Goal: Information Seeking & Learning: Learn about a topic

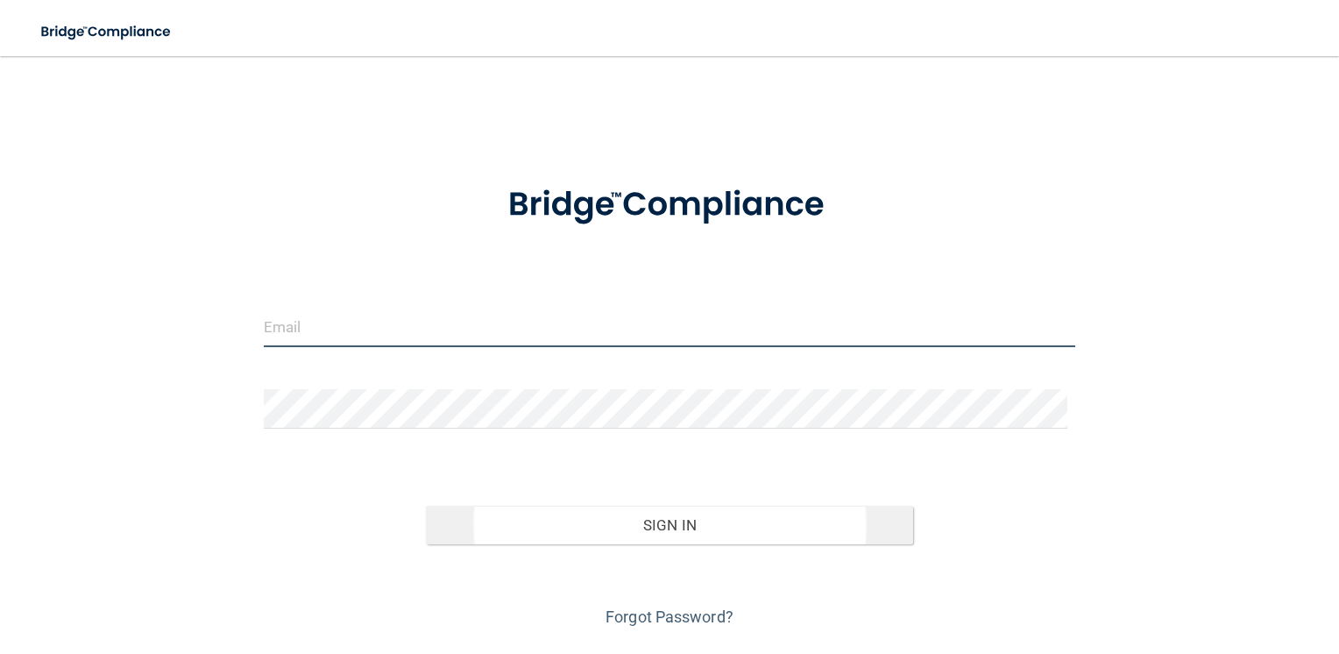
type input "[EMAIL_ADDRESS][DOMAIN_NAME]"
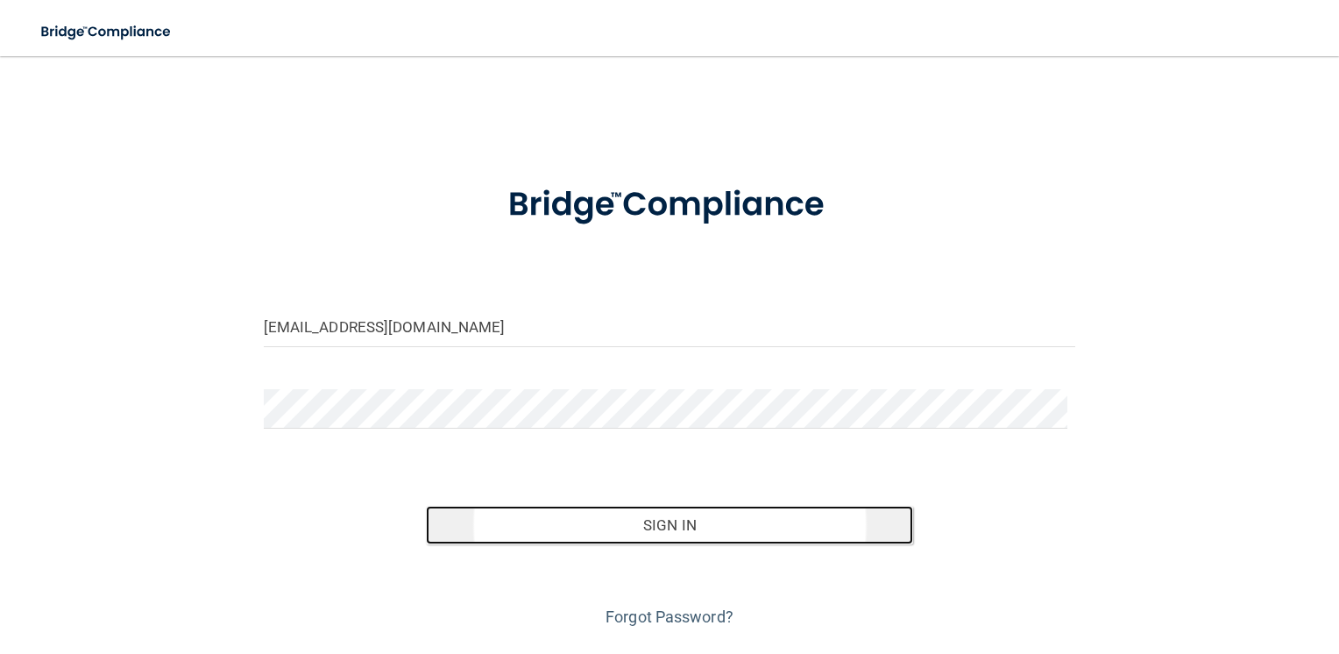
click at [726, 525] on button "Sign In" at bounding box center [669, 525] width 487 height 39
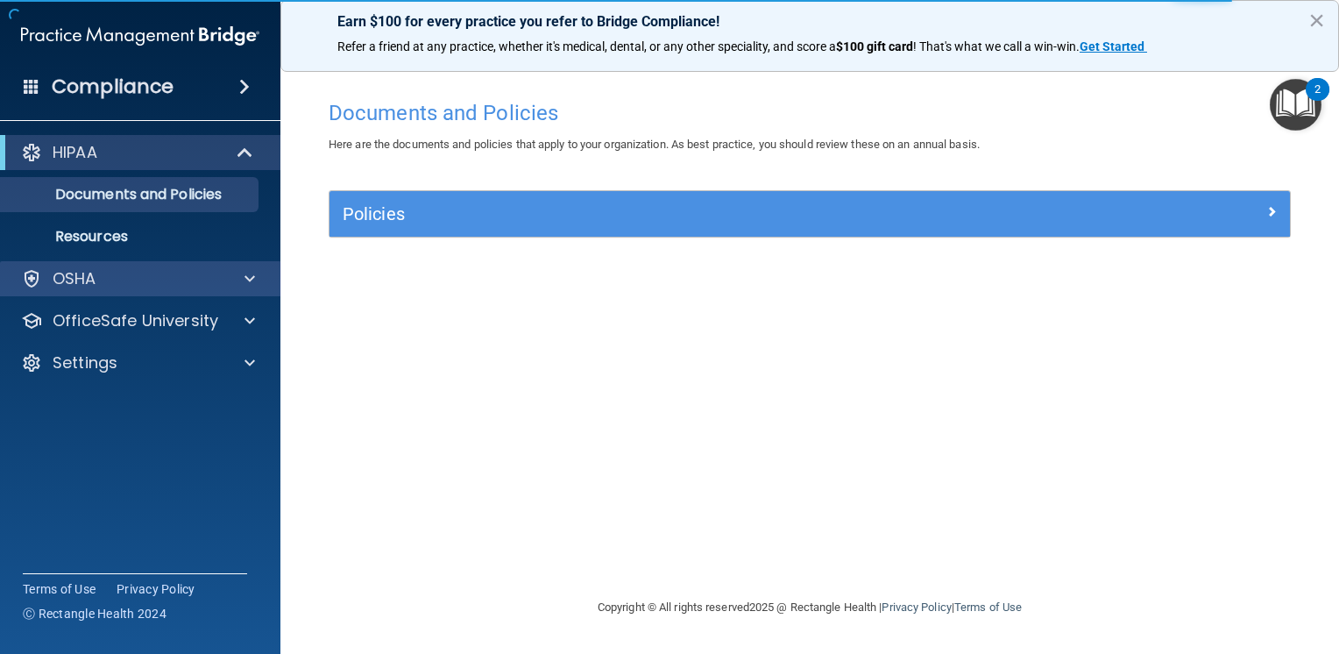
click at [245, 293] on div "OSHA" at bounding box center [140, 278] width 281 height 35
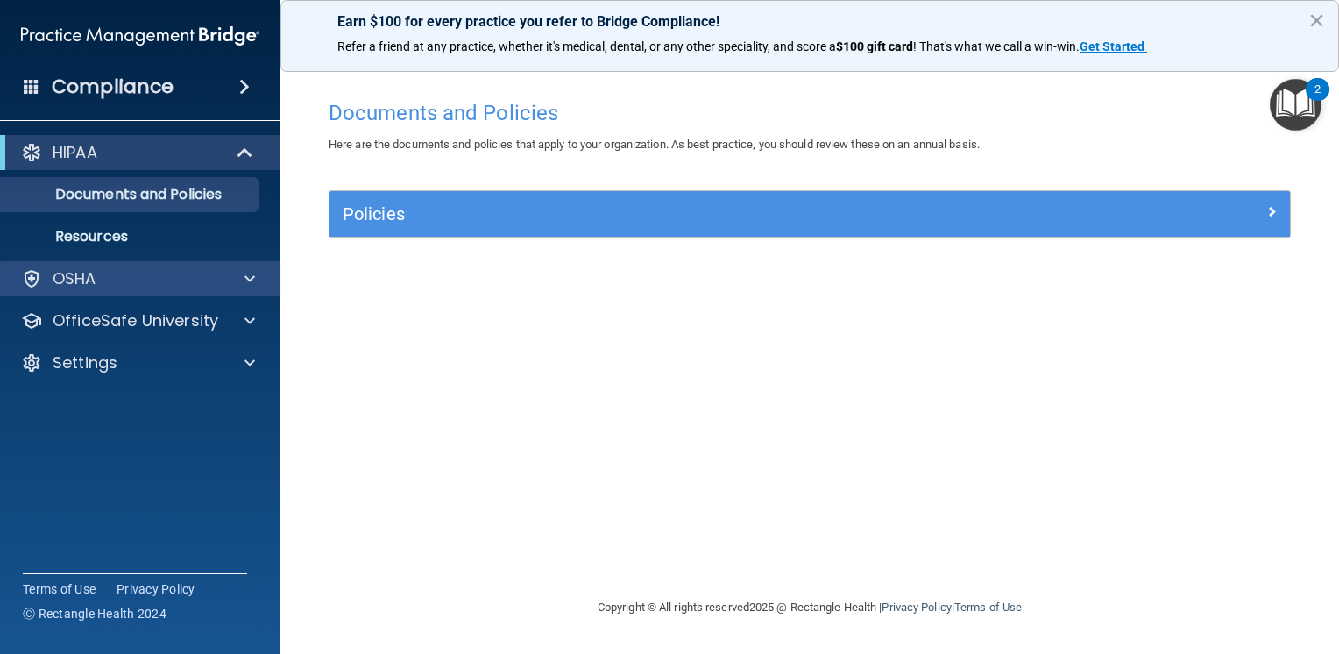
click at [259, 293] on div "OSHA" at bounding box center [140, 278] width 281 height 35
click at [245, 268] on span at bounding box center [250, 278] width 11 height 21
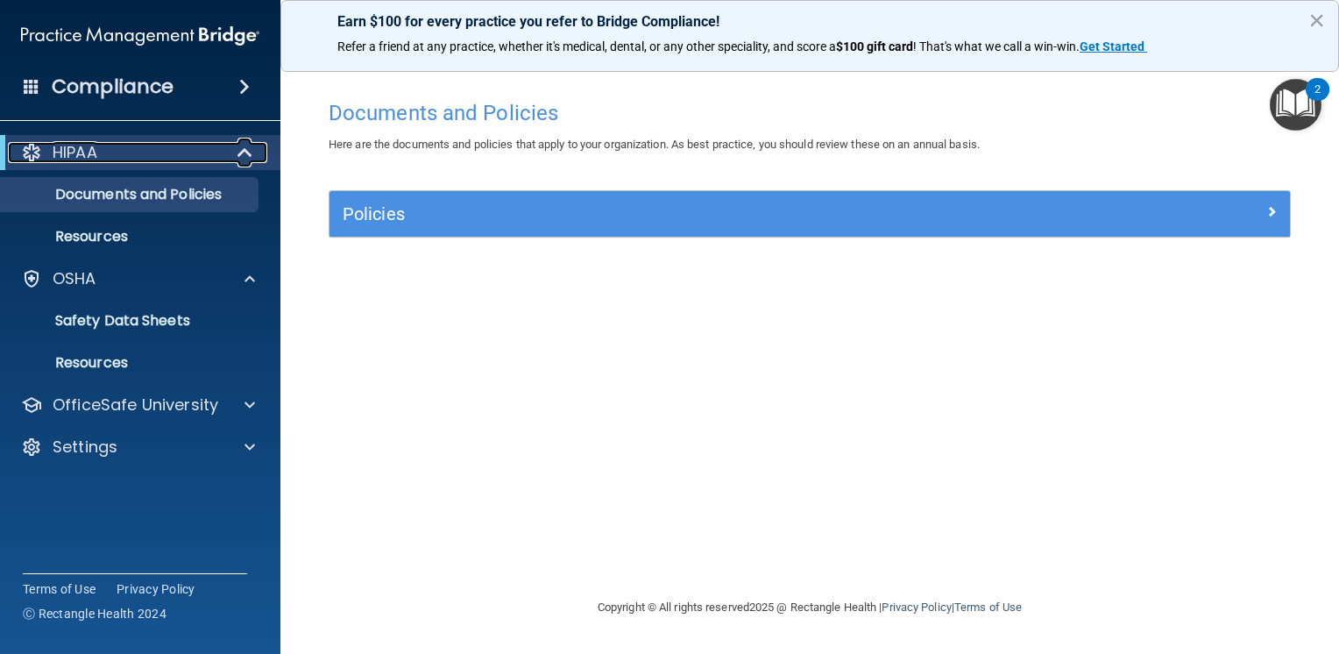
click at [103, 151] on div "HIPAA" at bounding box center [116, 152] width 216 height 21
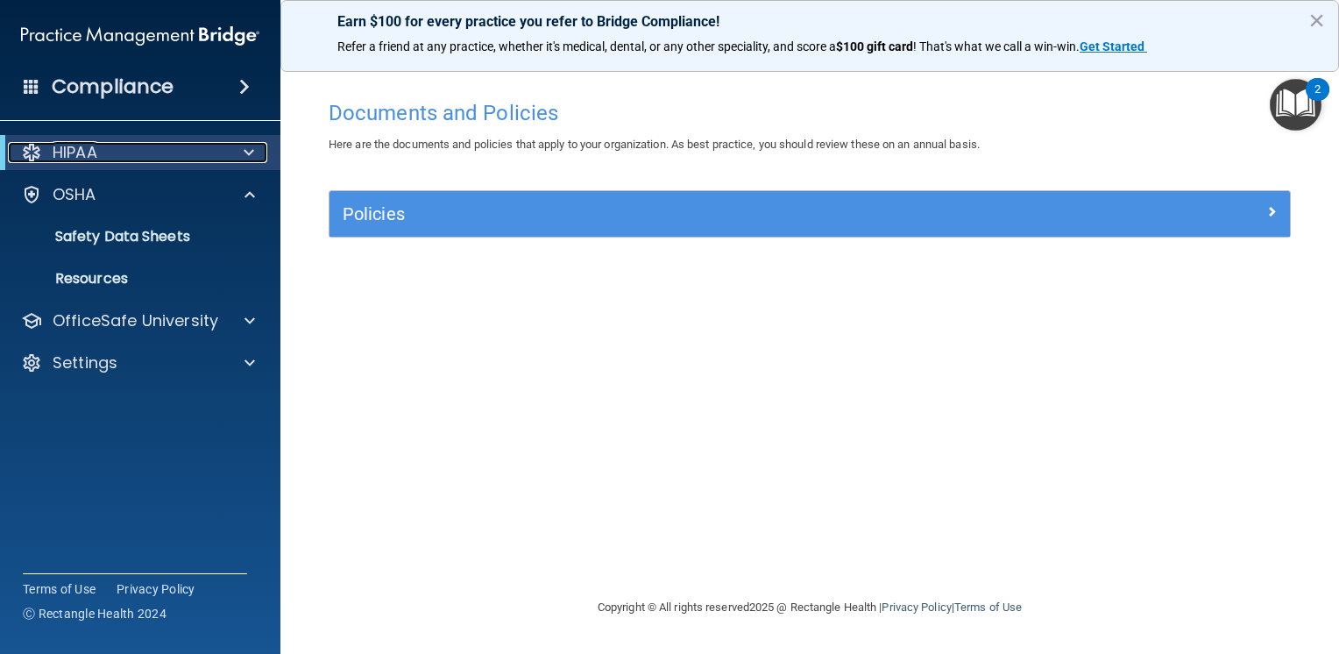
click at [103, 151] on div "HIPAA" at bounding box center [116, 152] width 216 height 21
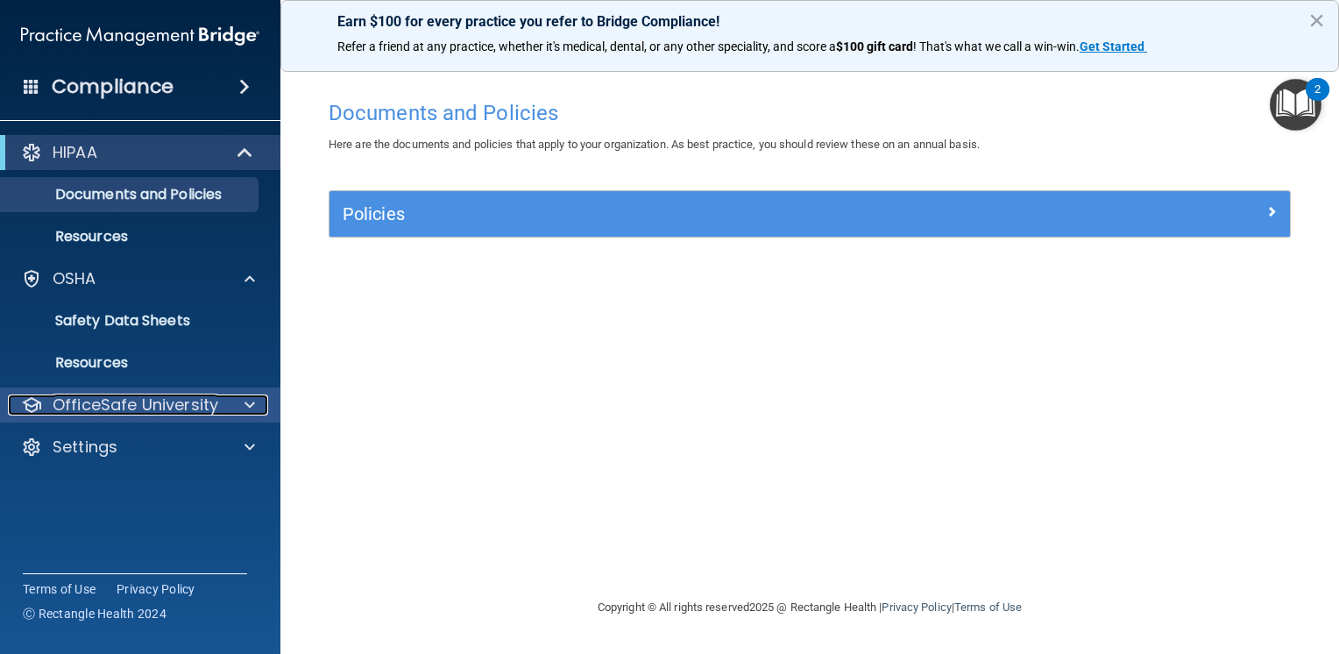
click at [196, 398] on p "OfficeSafe University" at bounding box center [136, 404] width 166 height 21
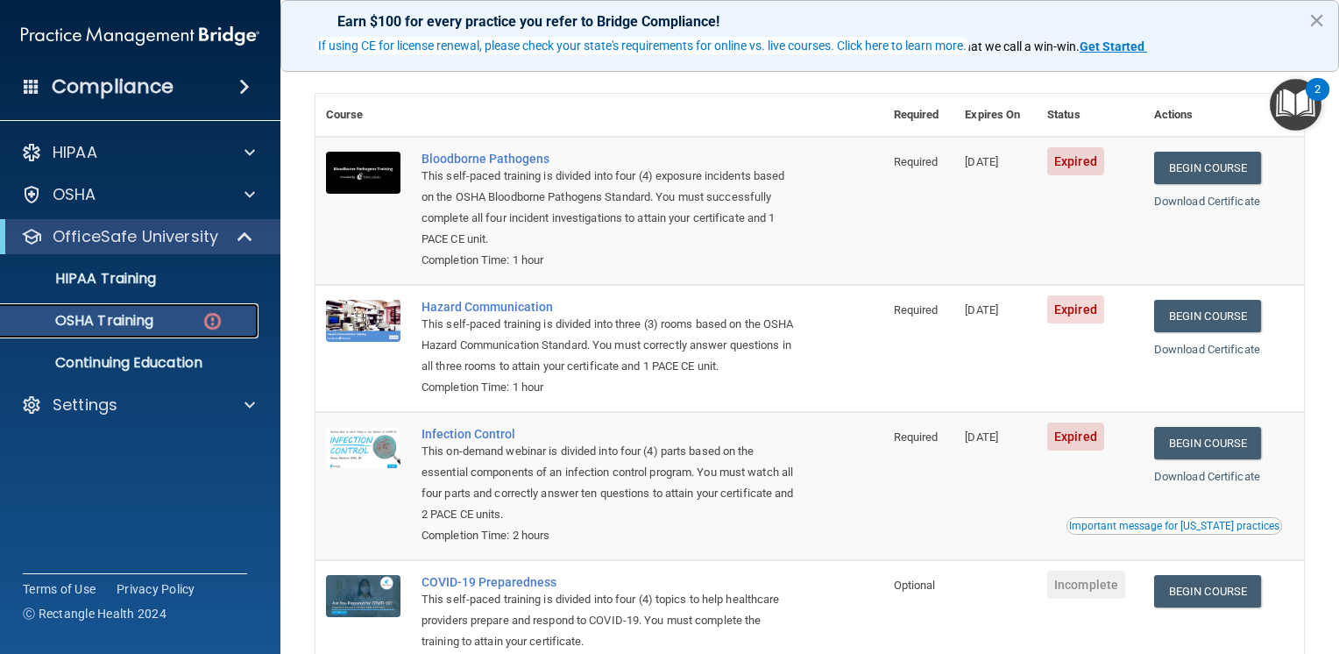
scroll to position [144, 0]
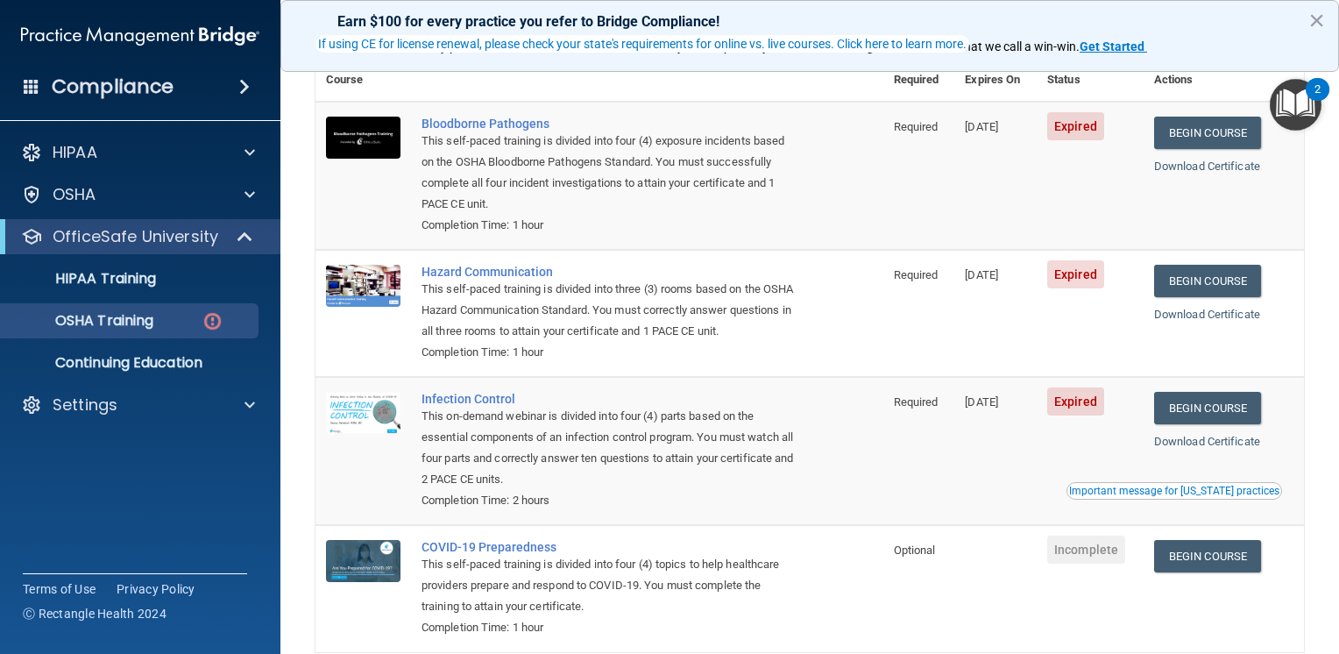
click at [1004, 91] on th "Expires On" at bounding box center [996, 80] width 82 height 43
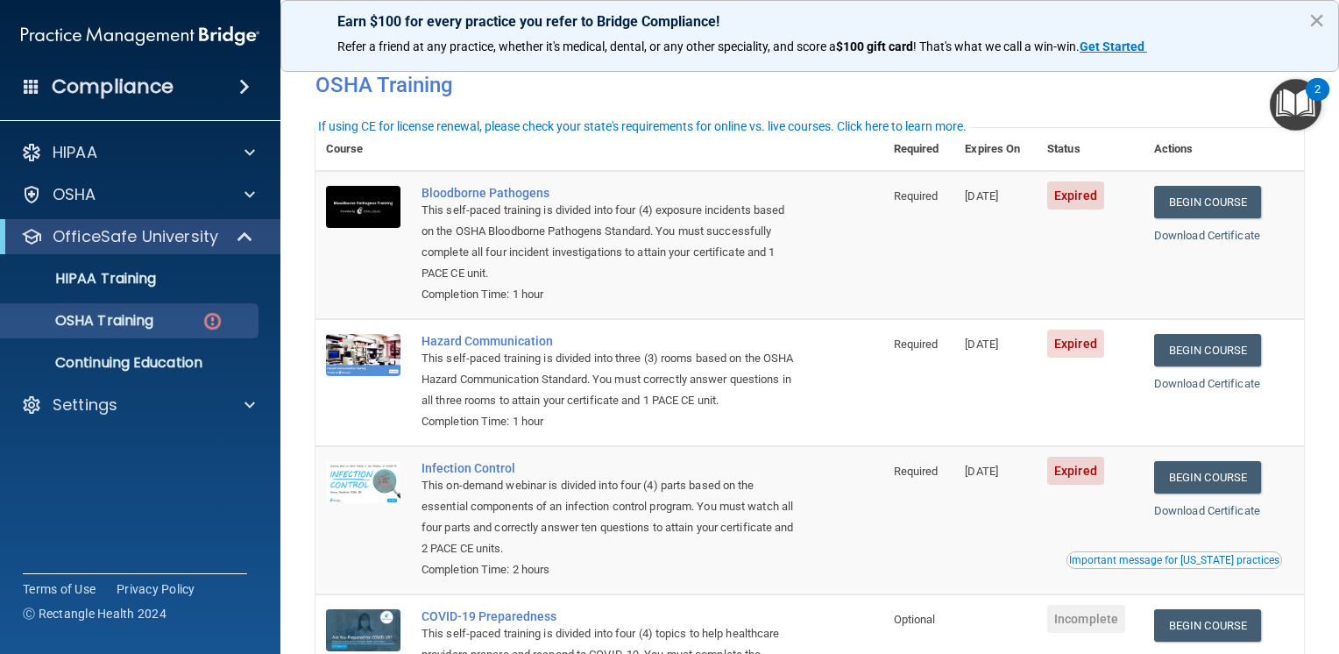
scroll to position [54, 0]
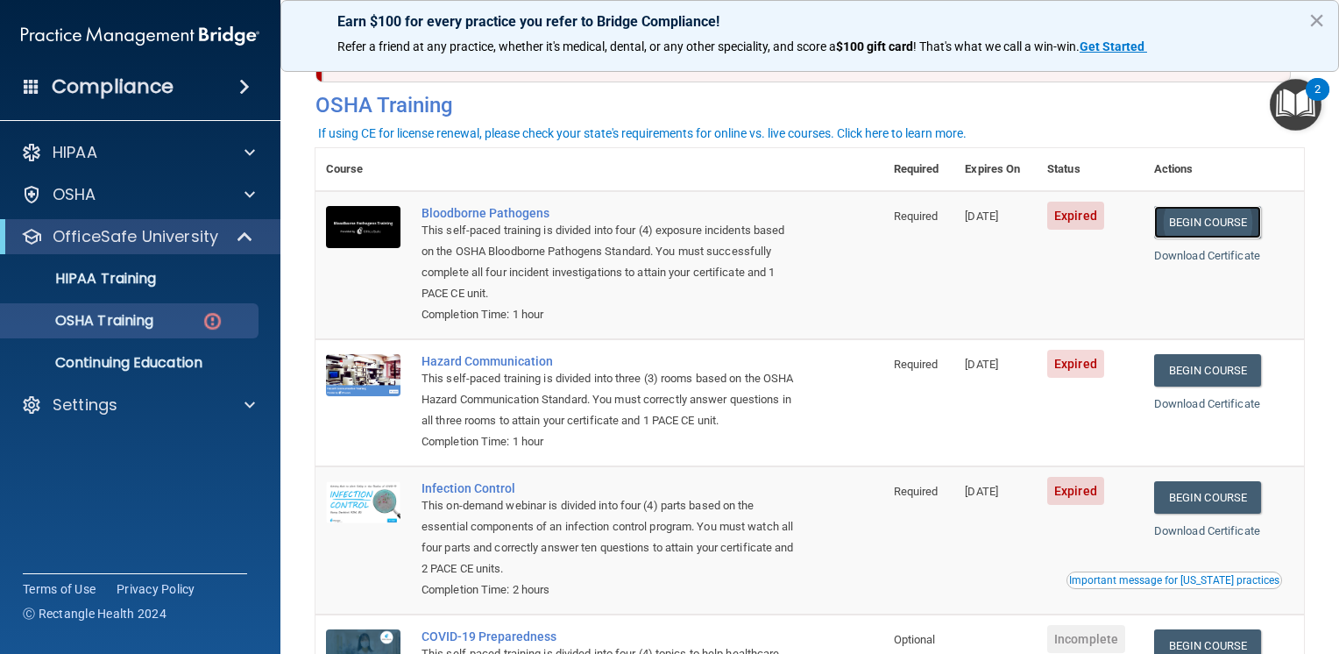
click at [1225, 227] on link "Begin Course" at bounding box center [1207, 222] width 107 height 32
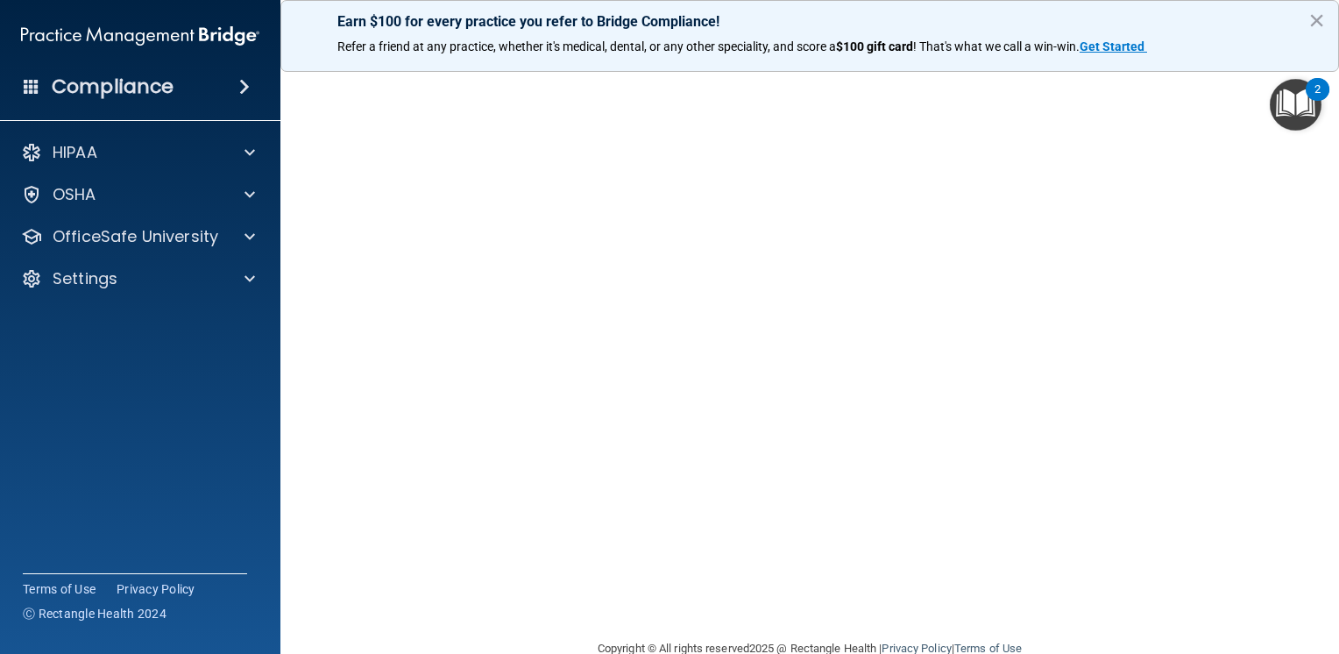
scroll to position [64, 0]
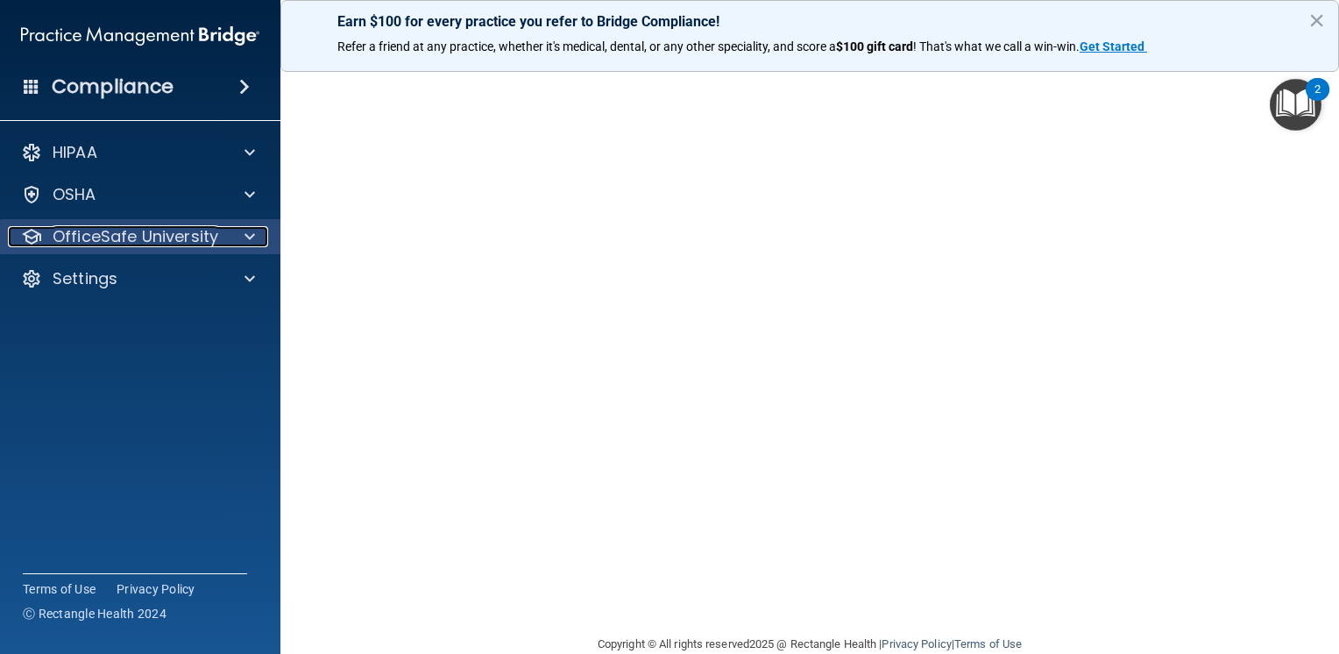
click at [144, 243] on p "OfficeSafe University" at bounding box center [136, 236] width 166 height 21
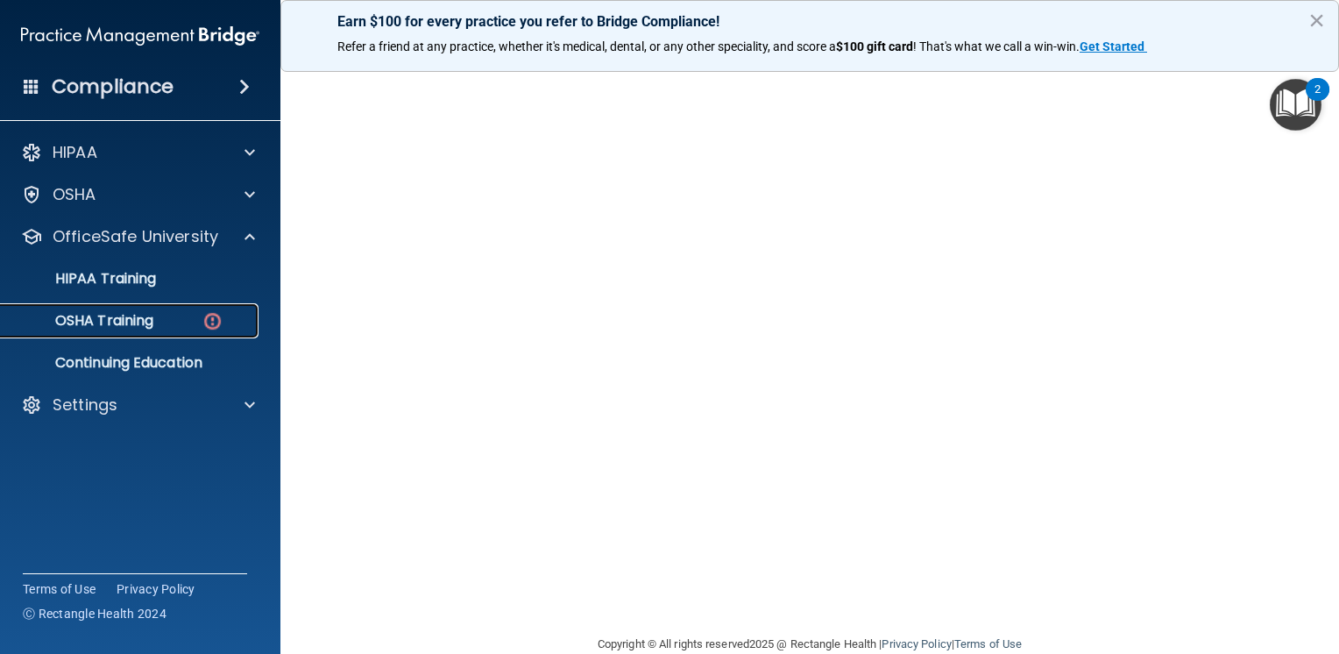
click at [167, 329] on div "OSHA Training" at bounding box center [130, 321] width 239 height 18
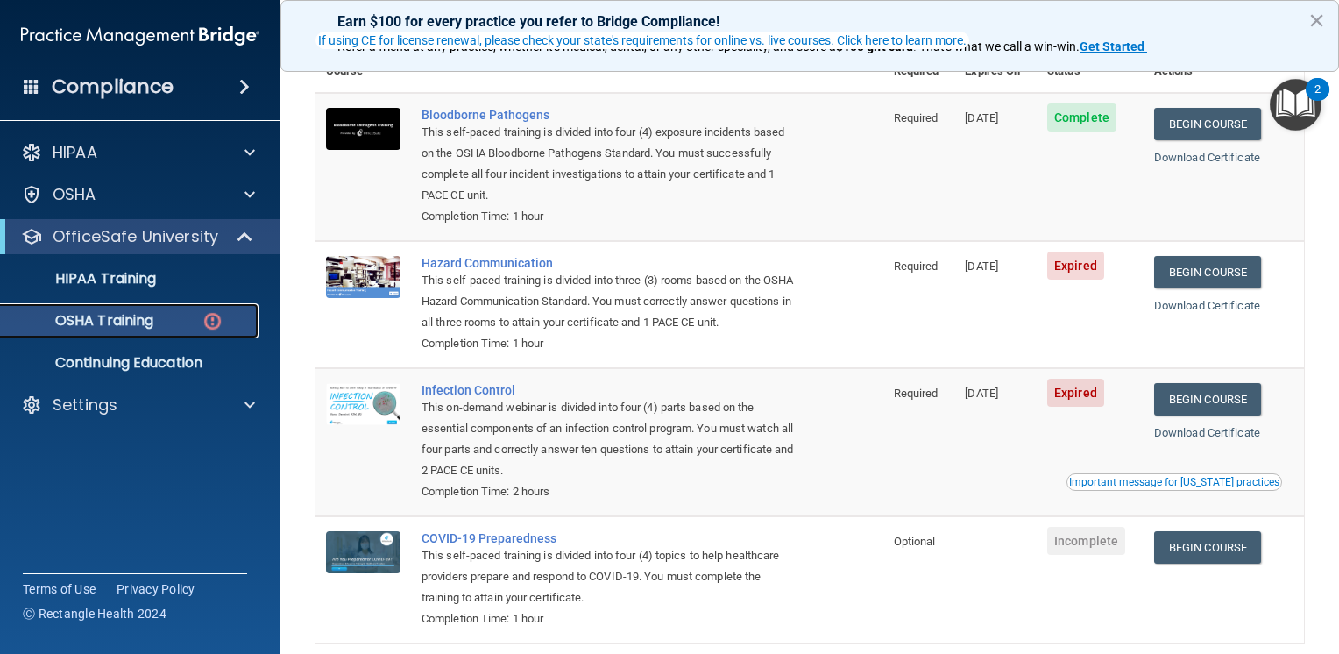
scroll to position [142, 0]
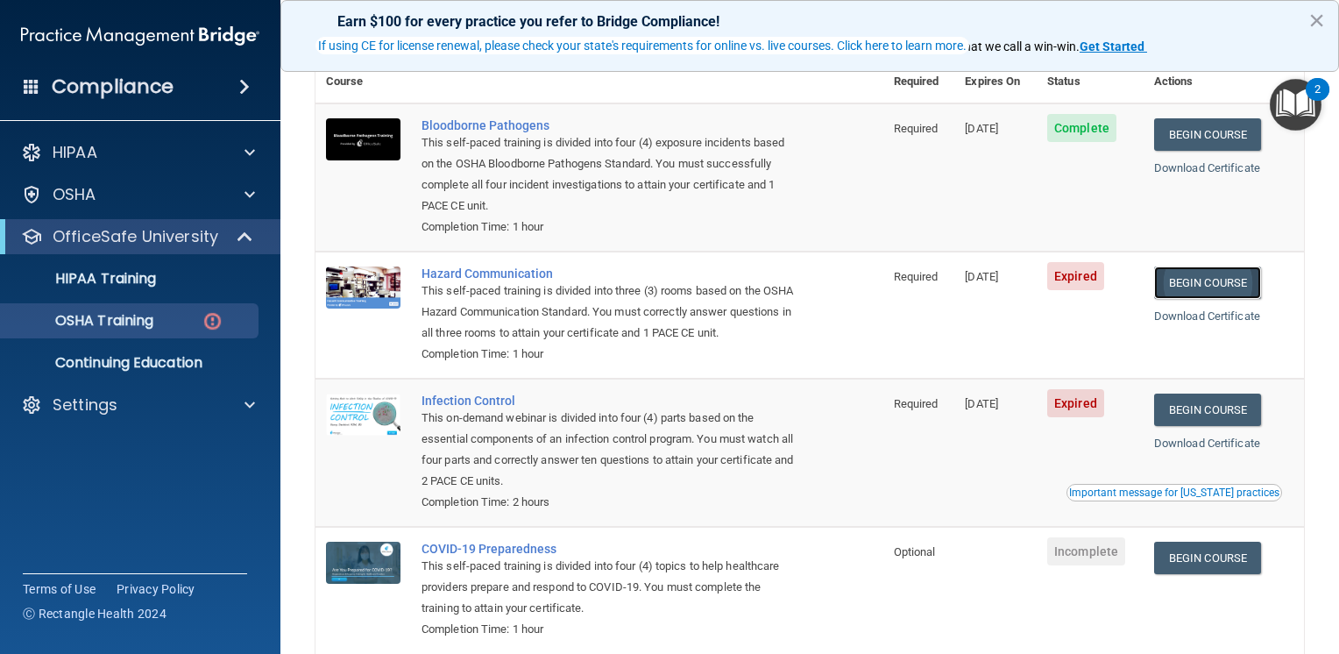
click at [1177, 289] on link "Begin Course" at bounding box center [1207, 282] width 107 height 32
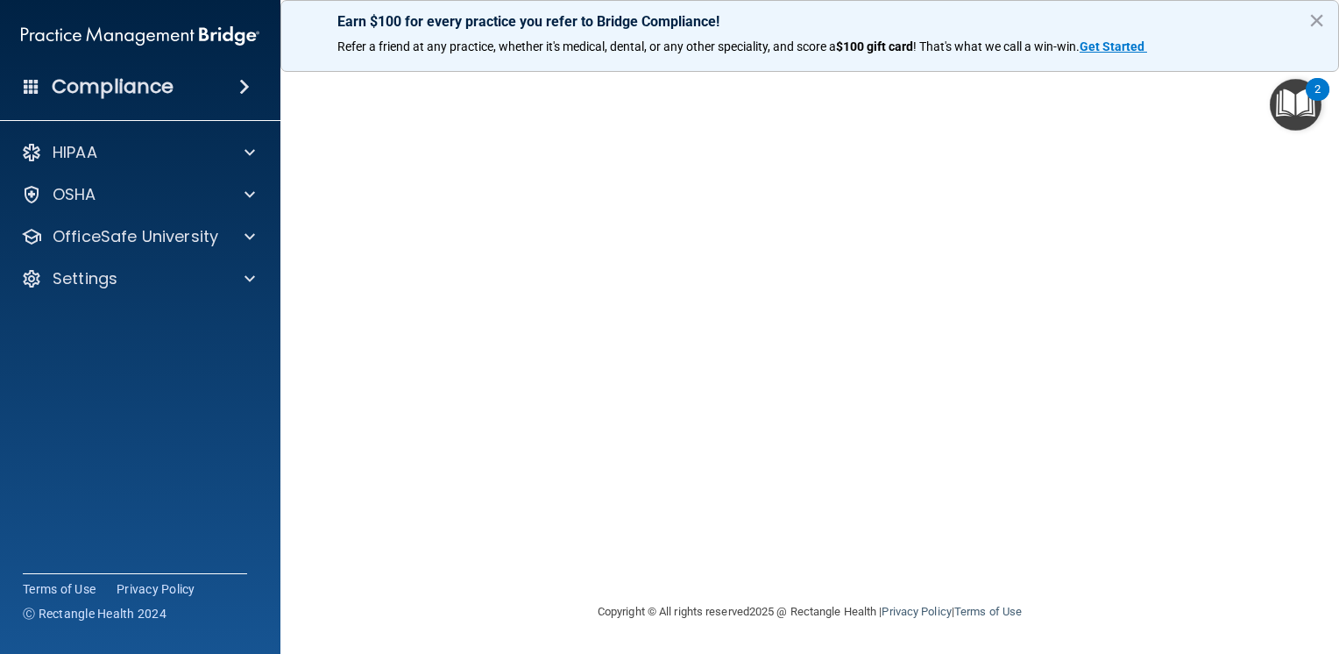
scroll to position [4, 0]
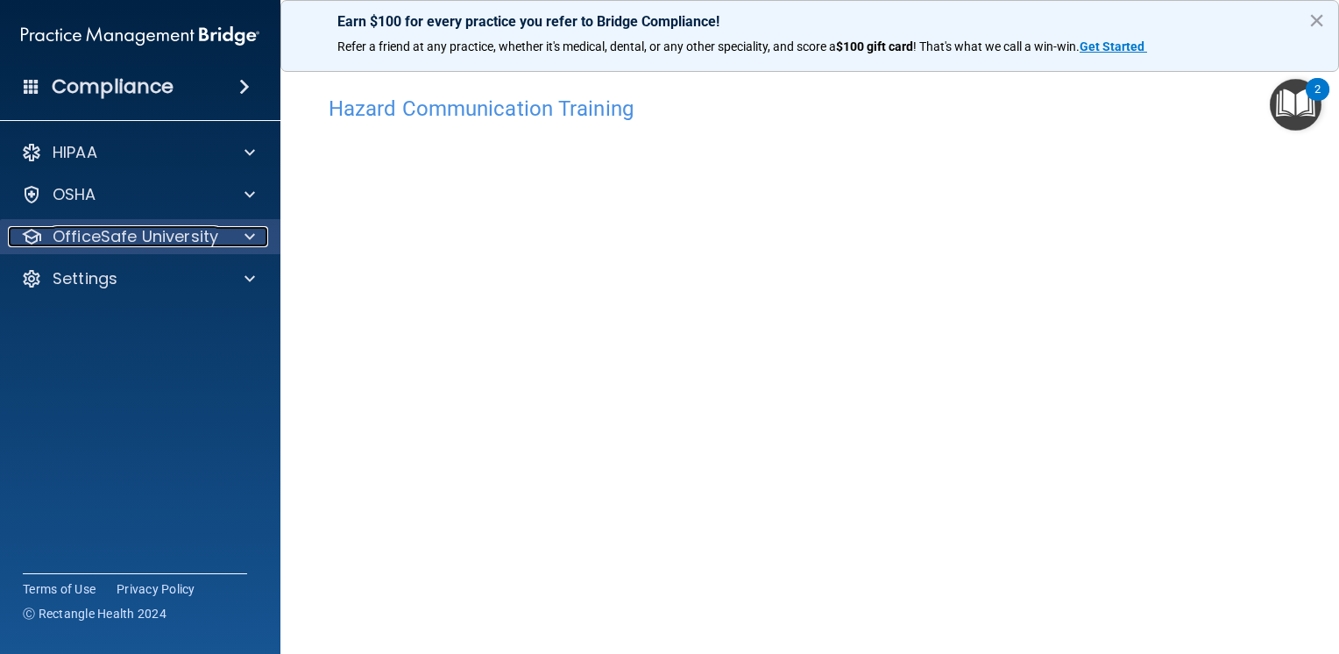
click at [249, 231] on span at bounding box center [250, 236] width 11 height 21
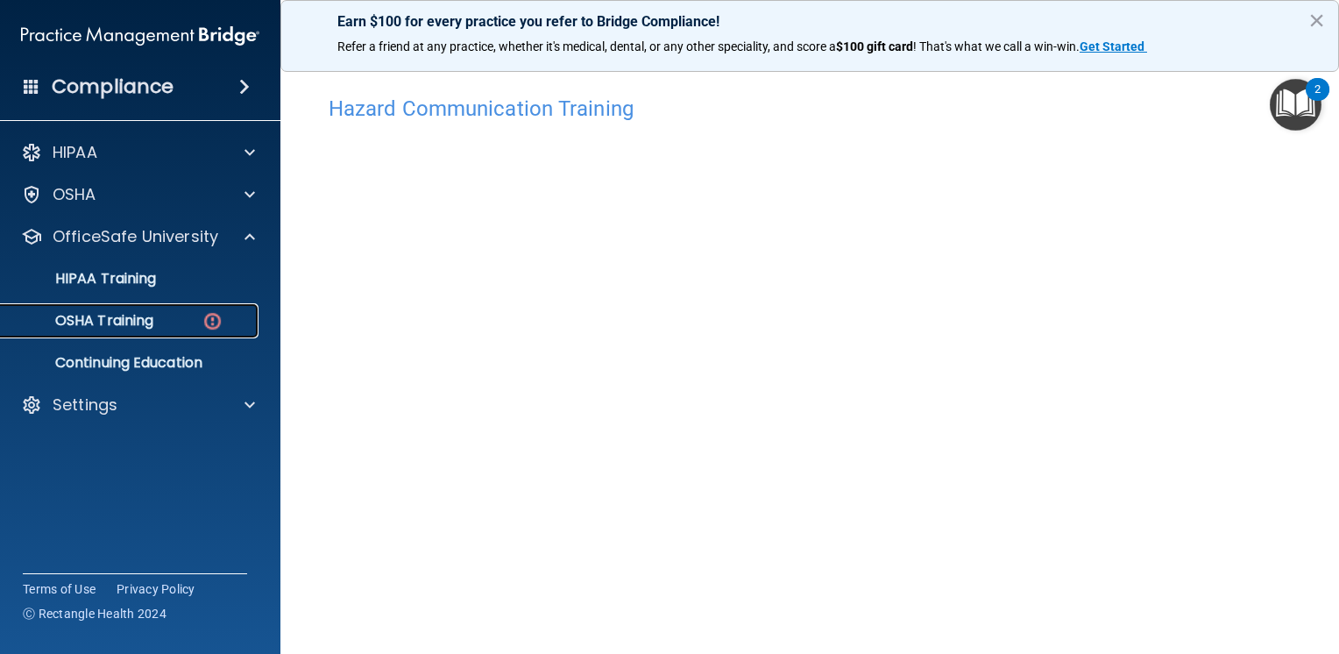
click at [207, 318] on img at bounding box center [213, 321] width 22 height 22
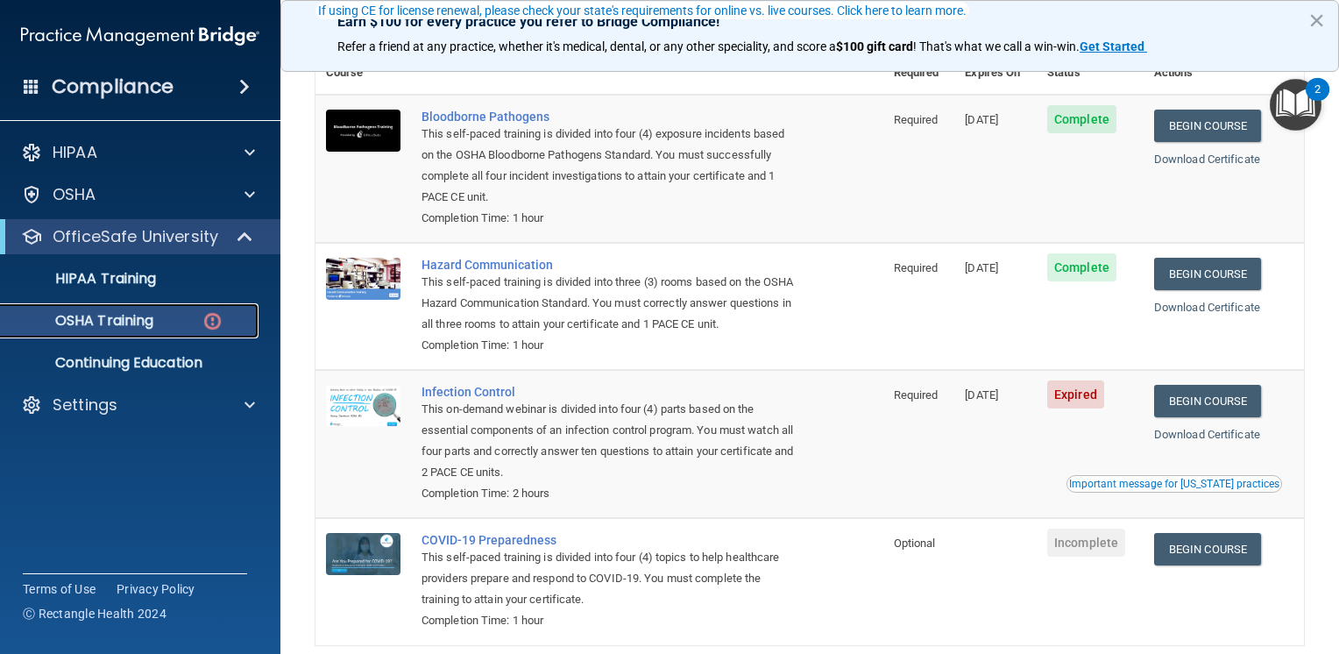
scroll to position [256, 0]
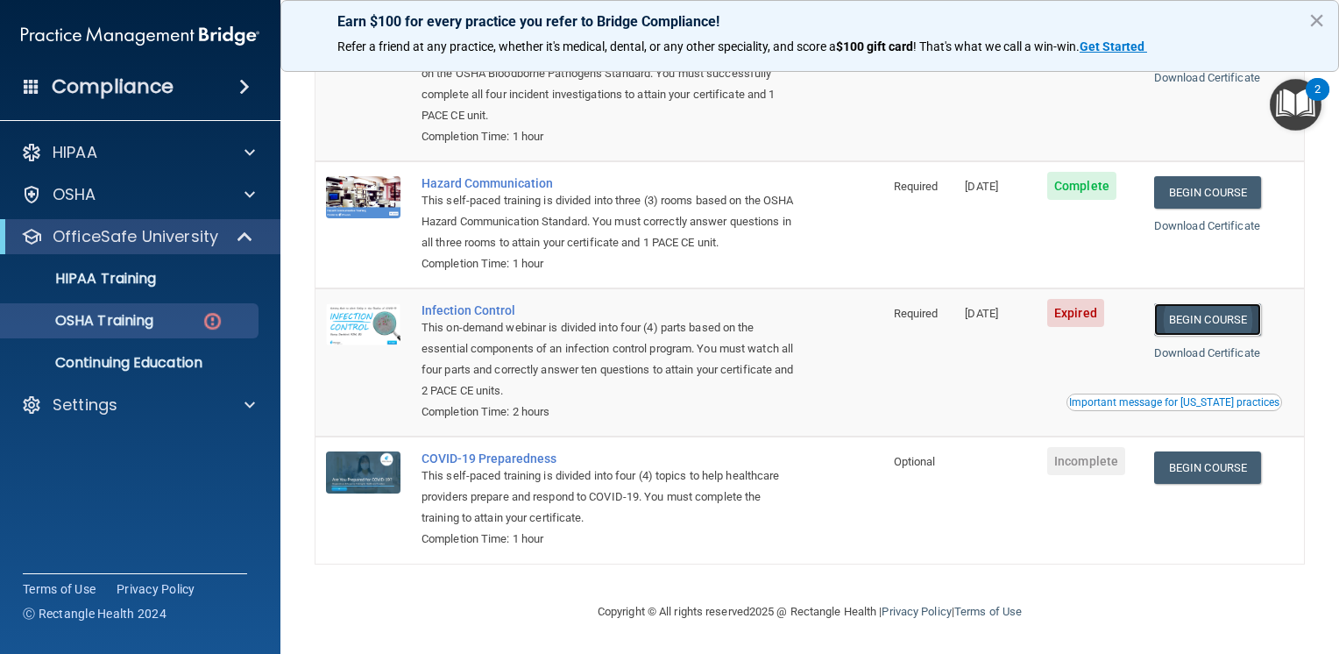
click at [1204, 317] on link "Begin Course" at bounding box center [1207, 319] width 107 height 32
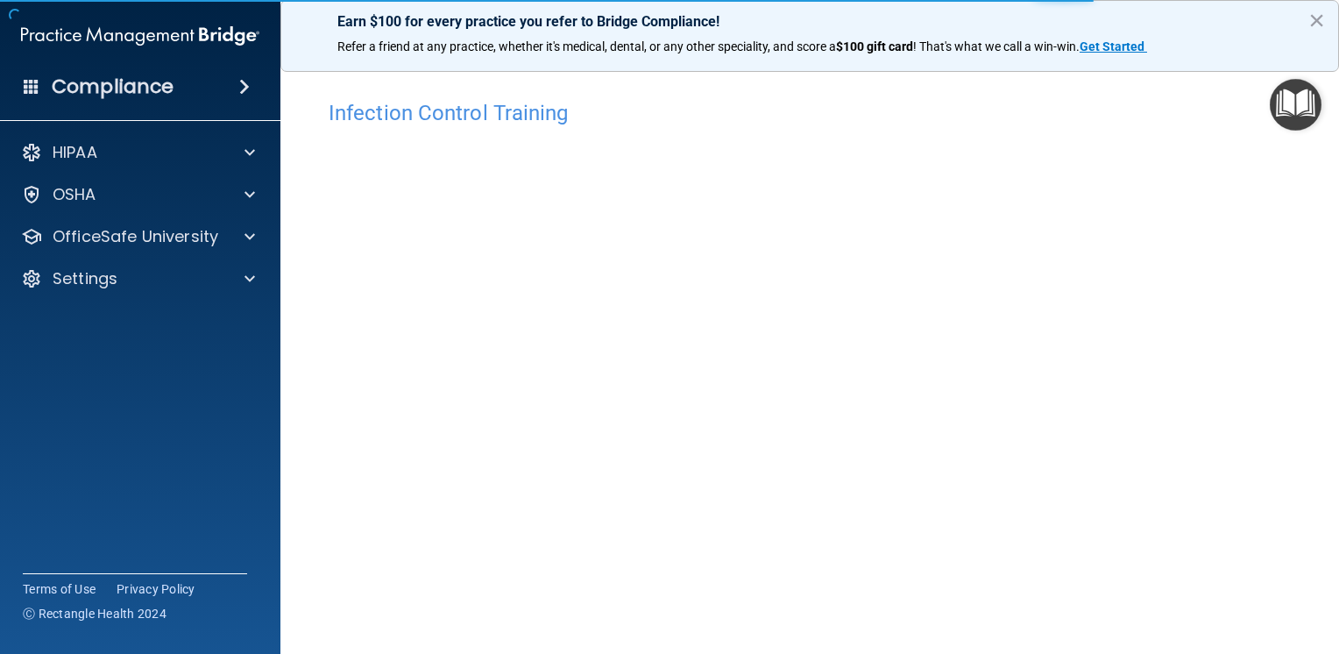
scroll to position [96, 0]
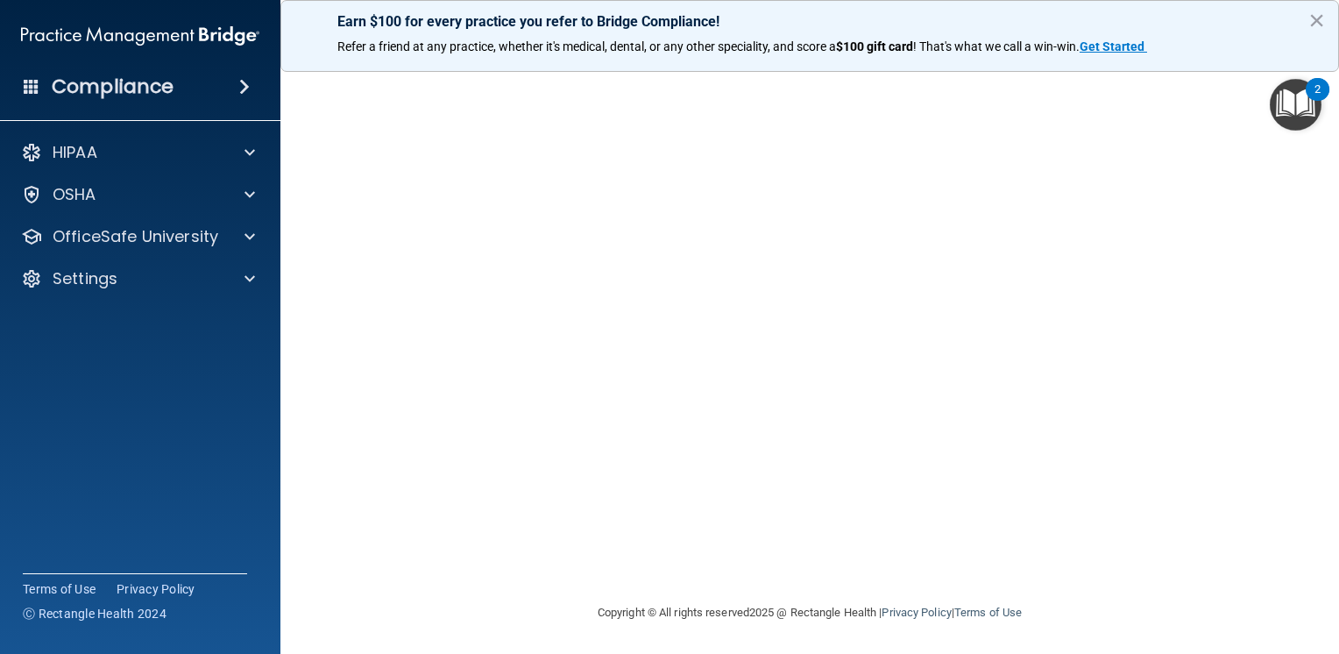
click at [1205, 242] on div "Infection Control Training This course doesn’t expire until 08/12/2025. Are you…" at bounding box center [810, 299] width 989 height 607
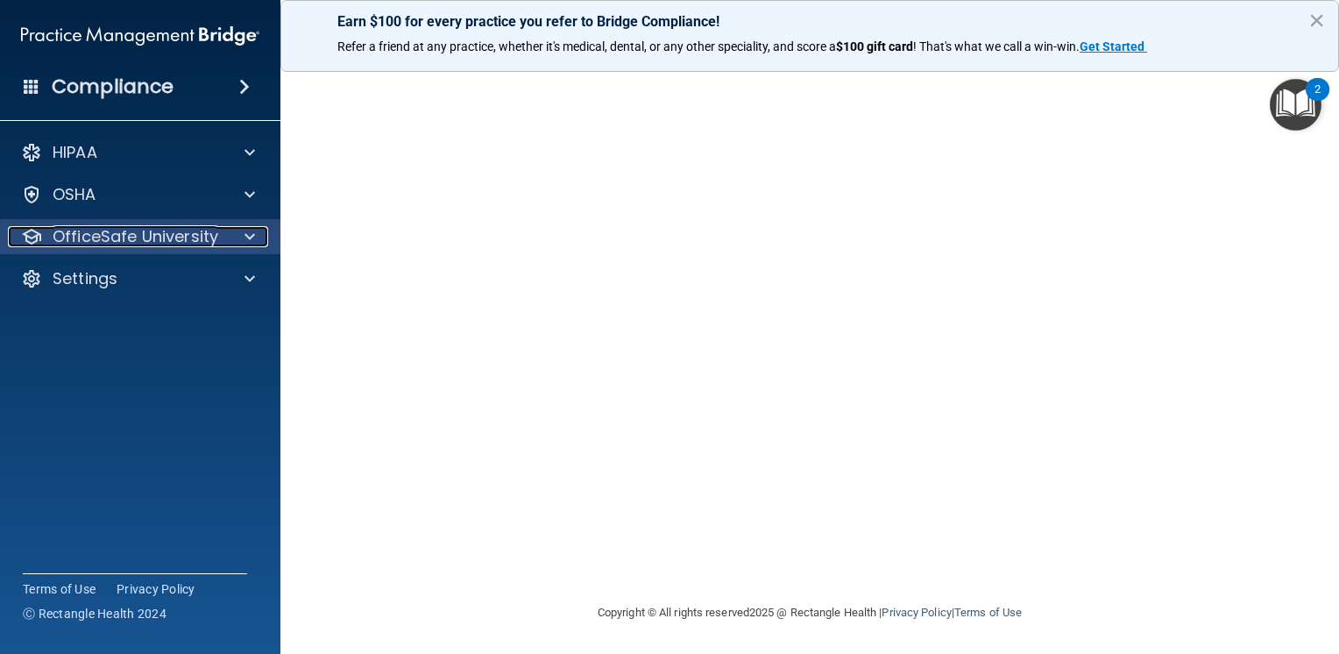
click at [238, 231] on div at bounding box center [247, 236] width 44 height 21
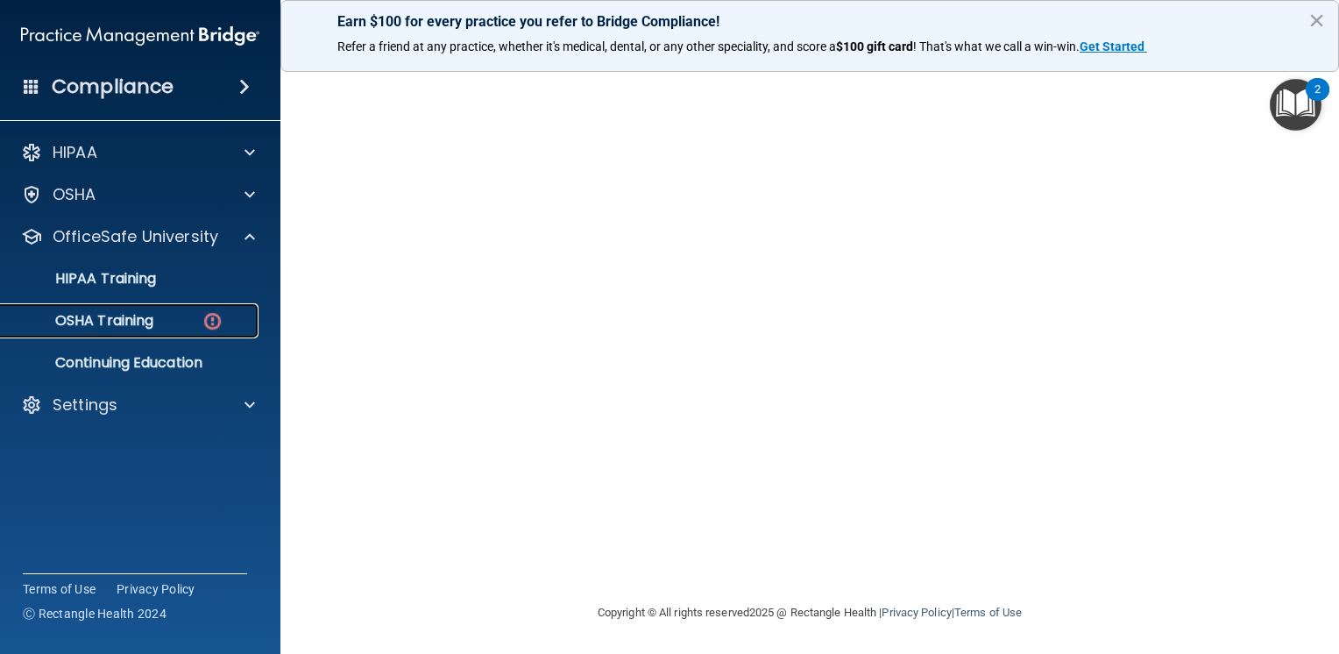
click at [182, 328] on div "OSHA Training" at bounding box center [130, 321] width 239 height 18
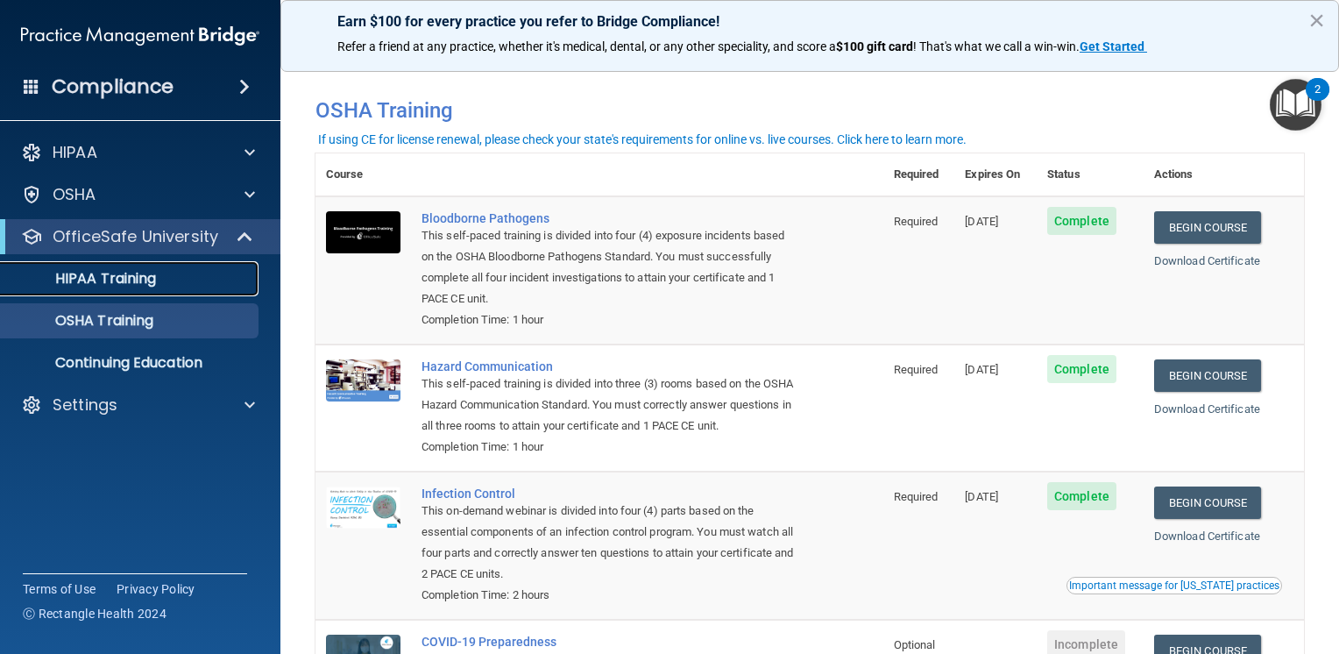
click at [172, 278] on div "HIPAA Training" at bounding box center [130, 279] width 239 height 18
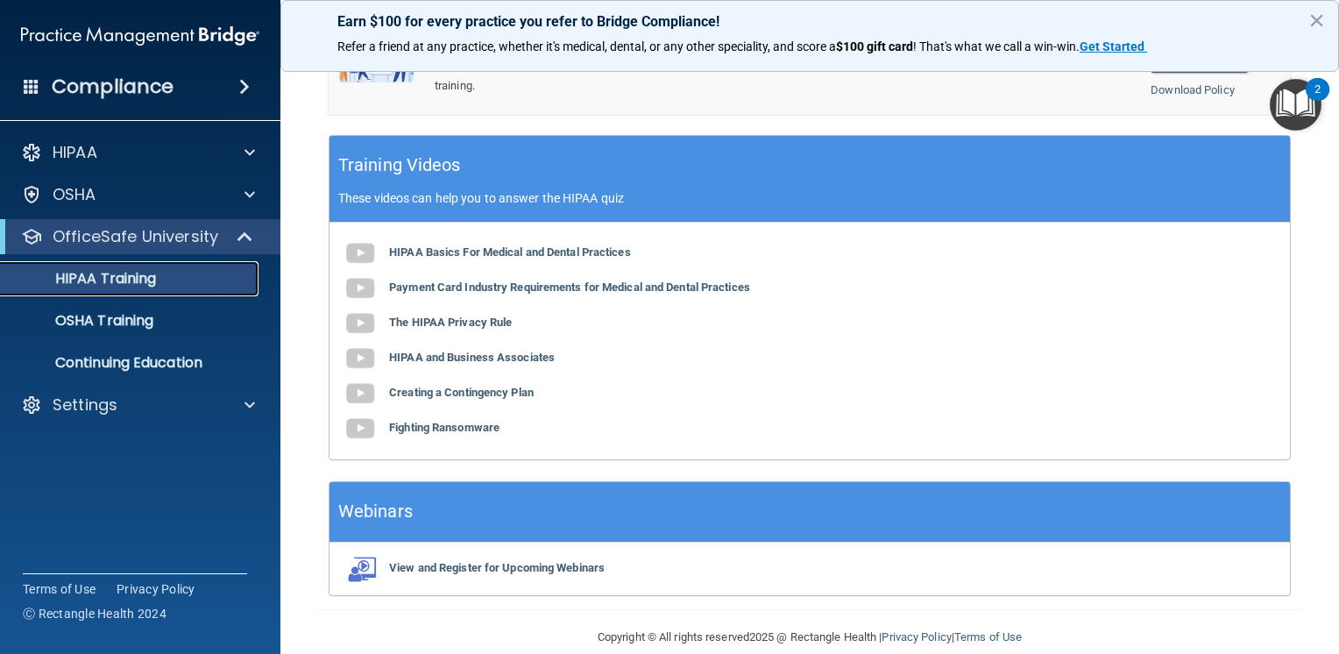
scroll to position [662, 0]
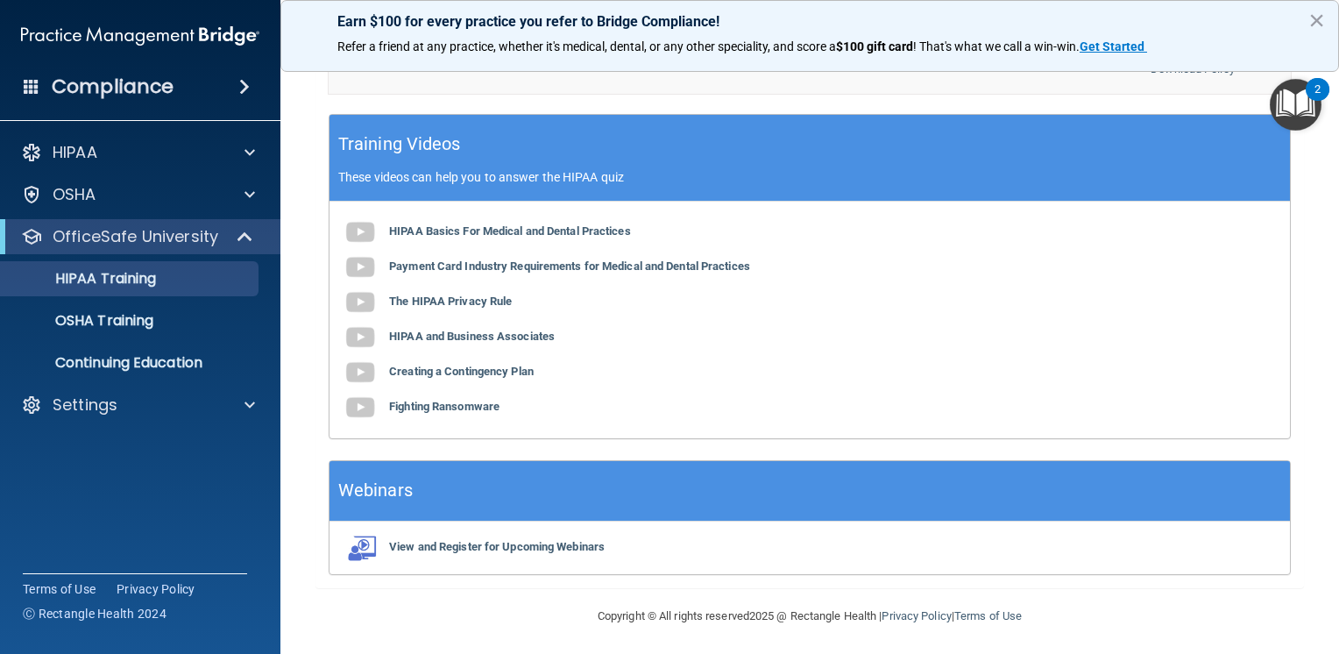
click at [105, 339] on ul "HIPAA Training OSHA Training Continuing Education" at bounding box center [140, 317] width 317 height 126
click at [111, 326] on p "OSHA Training" at bounding box center [82, 321] width 142 height 18
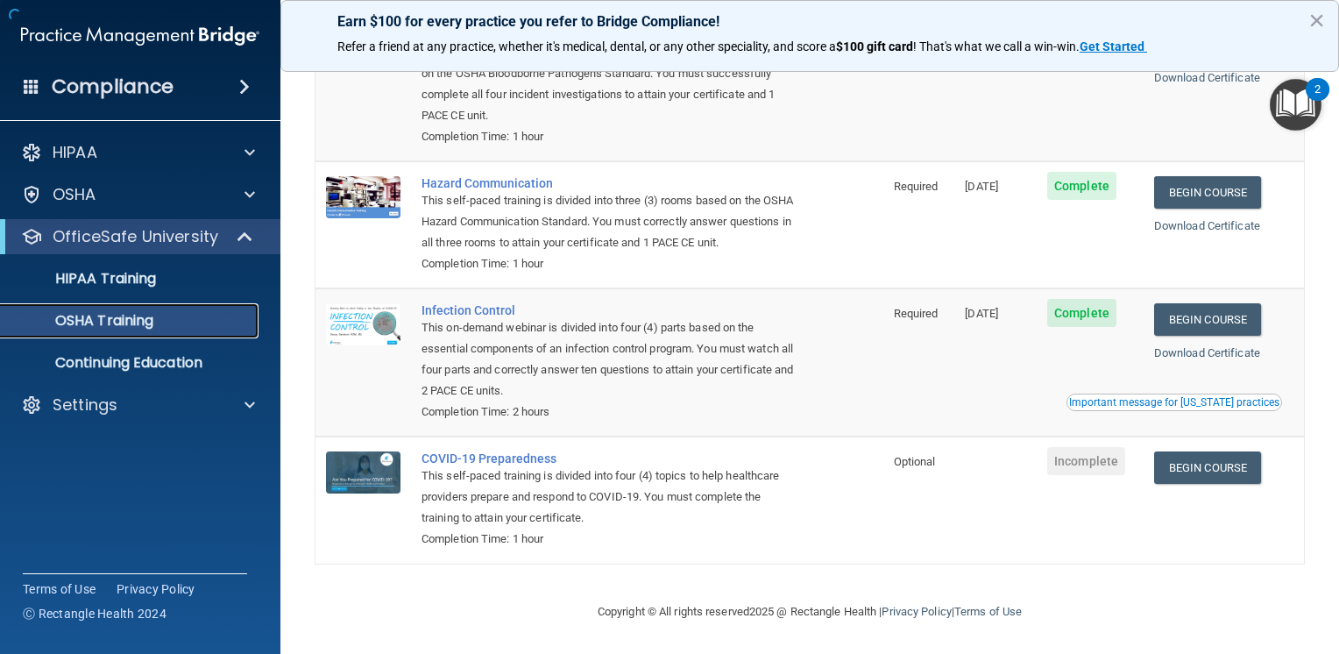
scroll to position [207, 0]
click at [114, 79] on h4 "Compliance" at bounding box center [113, 87] width 122 height 25
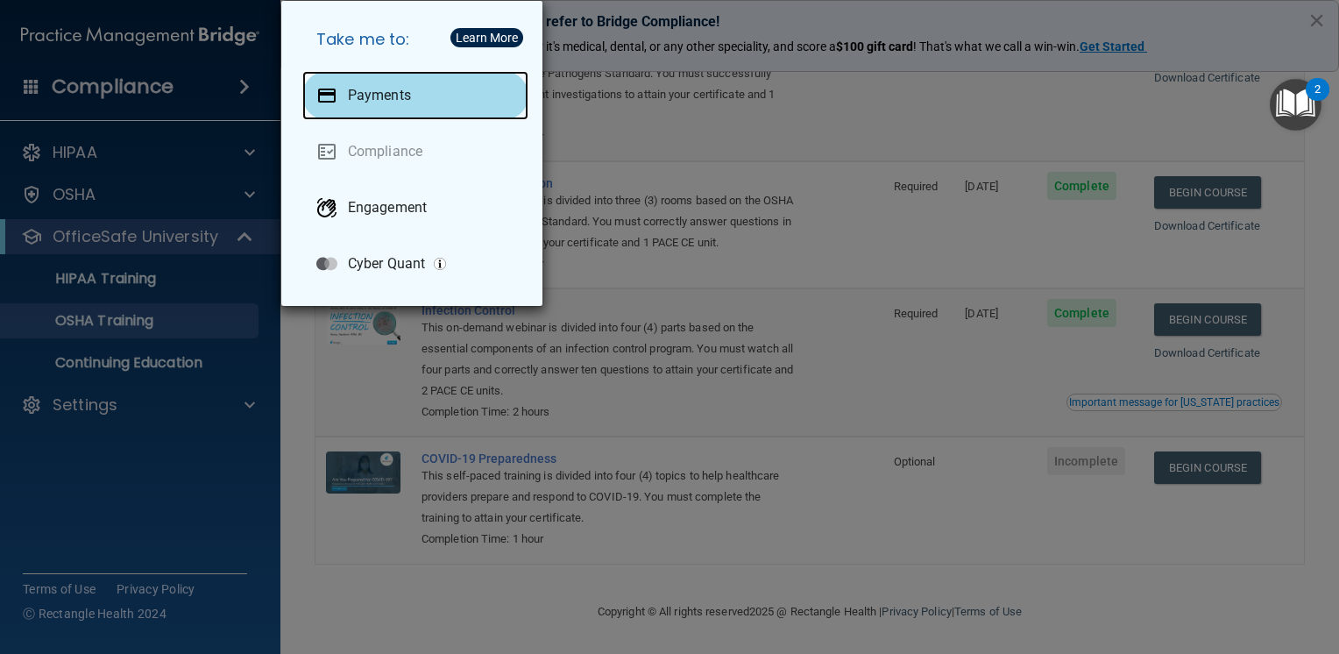
click at [387, 99] on p "Payments" at bounding box center [379, 96] width 63 height 18
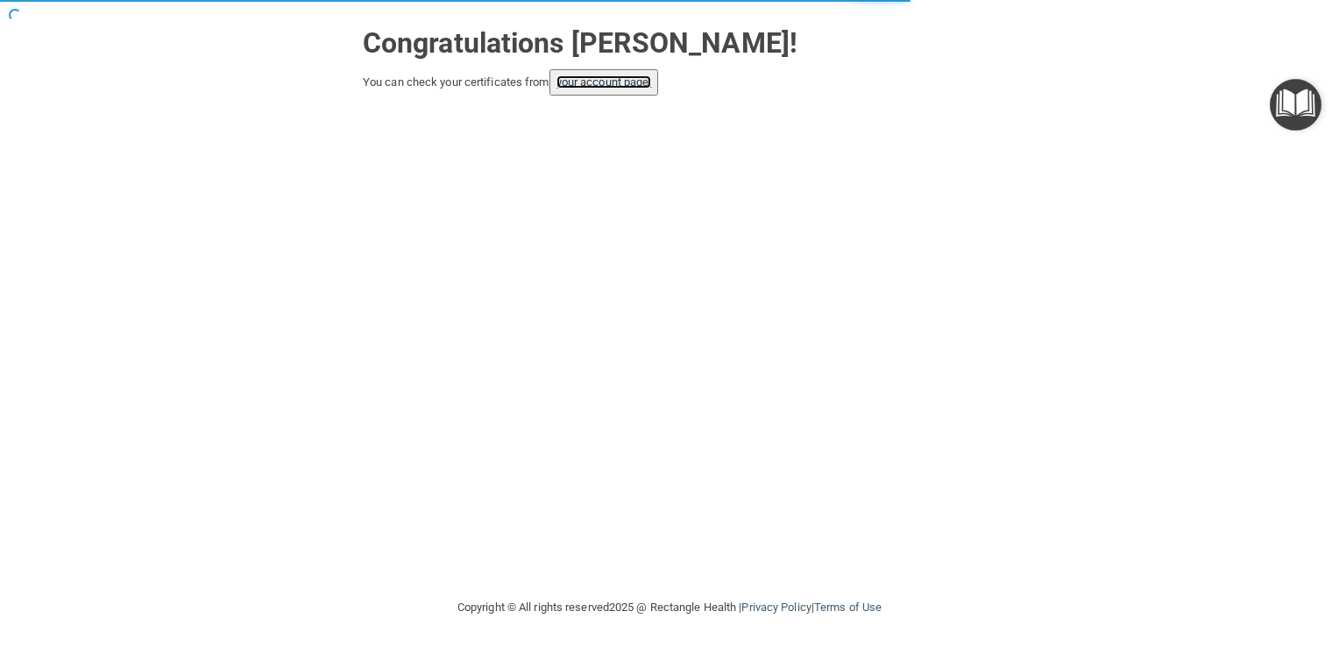
click at [600, 86] on link "your account page!" at bounding box center [605, 81] width 96 height 13
